Goal: Task Accomplishment & Management: Use online tool/utility

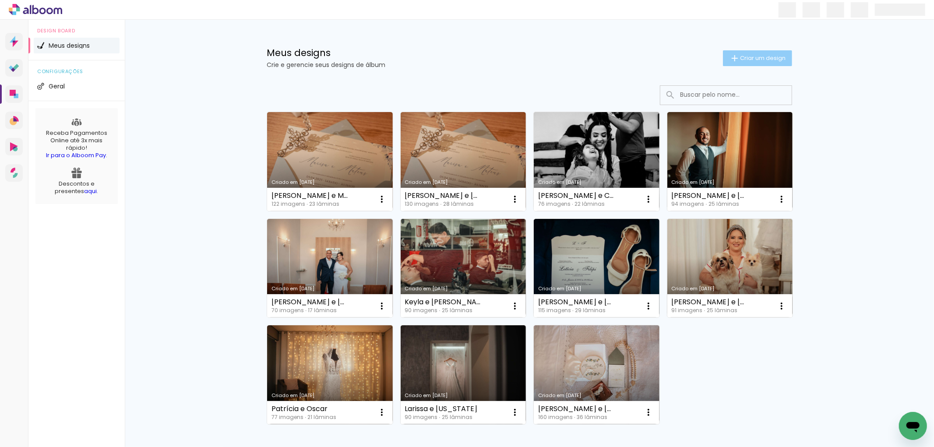
click at [747, 59] on span "Criar um design" at bounding box center [763, 58] width 46 height 6
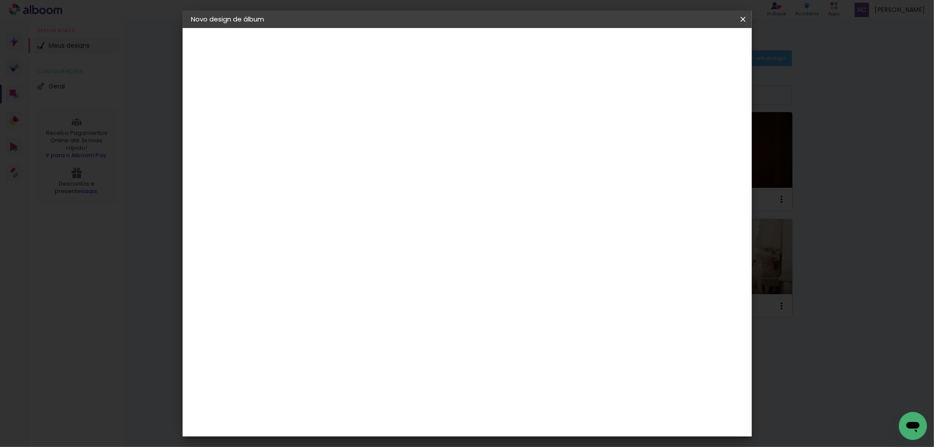
click at [335, 113] on input at bounding box center [335, 118] width 0 height 14
type input "J"
type input "Fernanda e Ramon"
type paper-input "Fernanda e Ramon"
click at [0, 0] on slot "Avançar" at bounding box center [0, 0] width 0 height 0
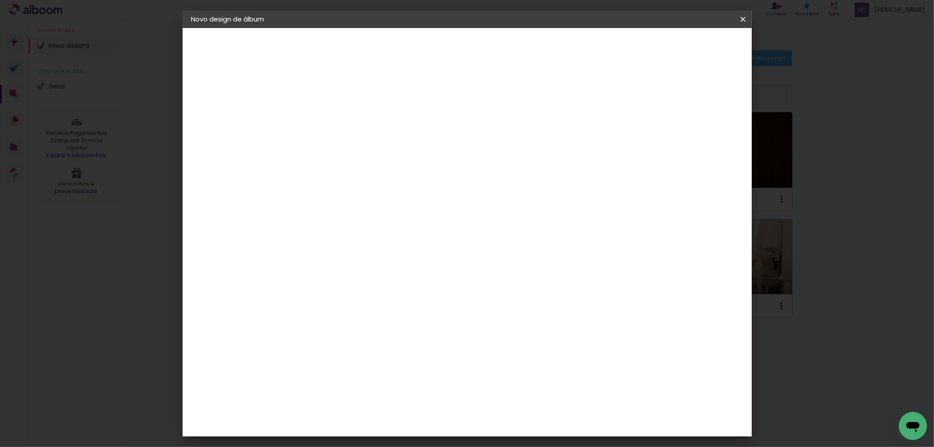
click at [370, 150] on paper-input-container at bounding box center [357, 140] width 95 height 20
type input "lui"
type paper-input "lui"
click at [360, 195] on div "Luiz Fotógrafo" at bounding box center [357, 197] width 58 height 7
click at [0, 0] on slot "Avançar" at bounding box center [0, 0] width 0 height 0
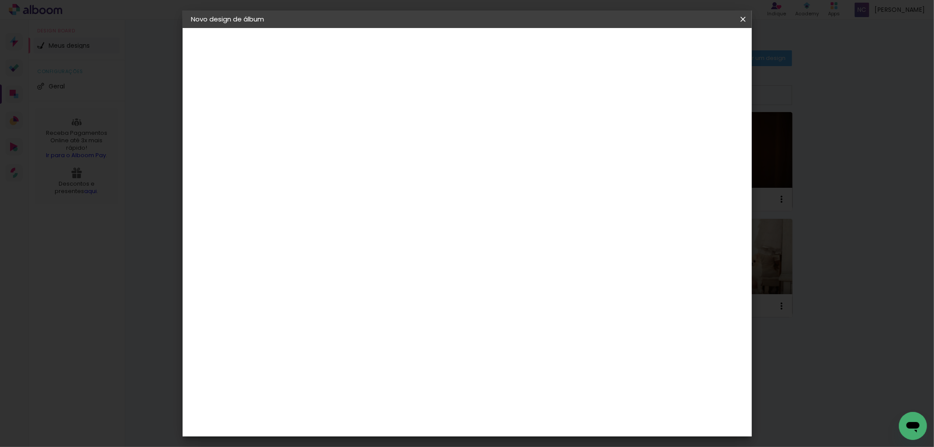
click at [369, 146] on input "text" at bounding box center [352, 153] width 34 height 14
click at [474, 137] on paper-item "Encadernados" at bounding box center [523, 146] width 175 height 18
type input "Encadernados"
click at [394, 250] on span "30 x 60" at bounding box center [373, 259] width 41 height 18
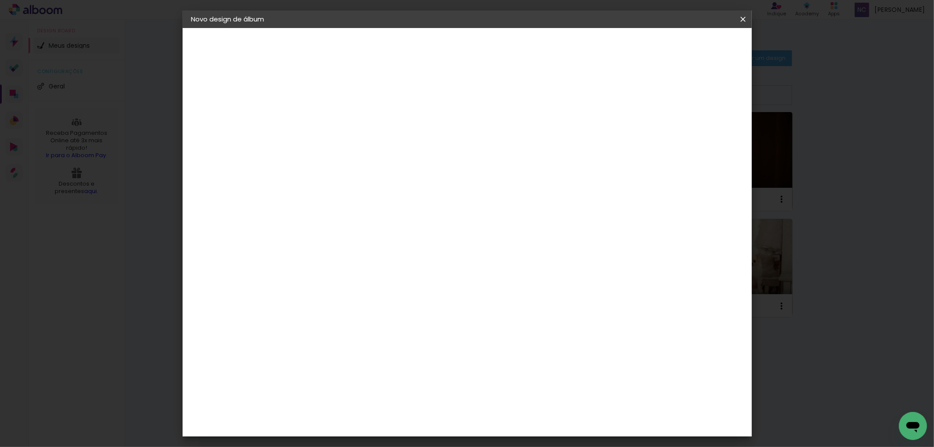
click at [0, 0] on slot "Avançar" at bounding box center [0, 0] width 0 height 0
click at [695, 50] on paper-button "Iniciar design" at bounding box center [667, 46] width 57 height 15
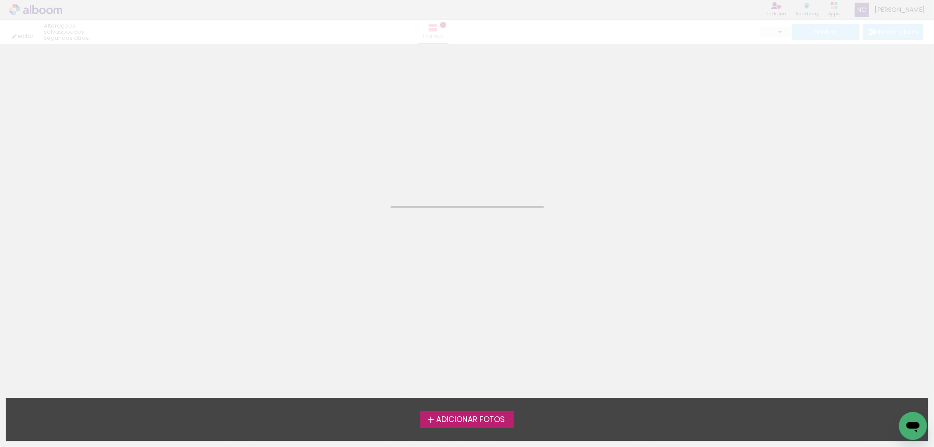
click at [461, 416] on span "Adicionar Fotos" at bounding box center [470, 420] width 69 height 8
click at [0, 0] on input "file" at bounding box center [0, 0] width 0 height 0
